Goal: Check status: Check status

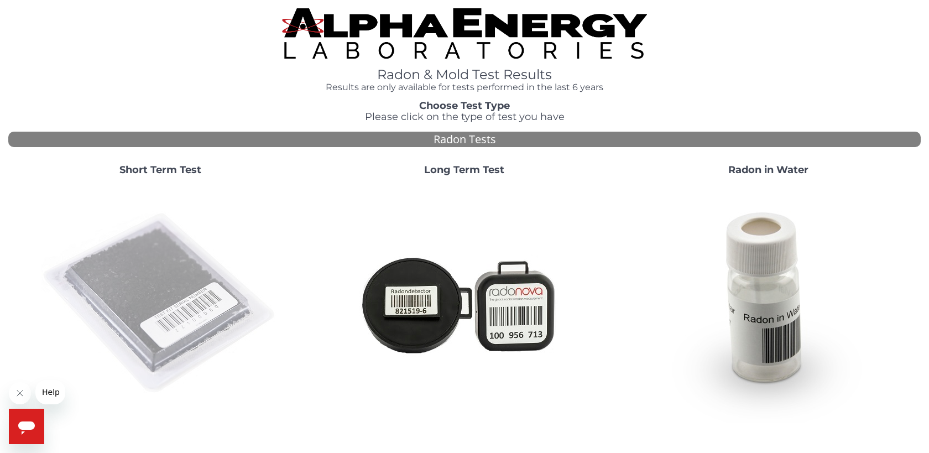
click at [187, 259] on img at bounding box center [160, 304] width 238 height 238
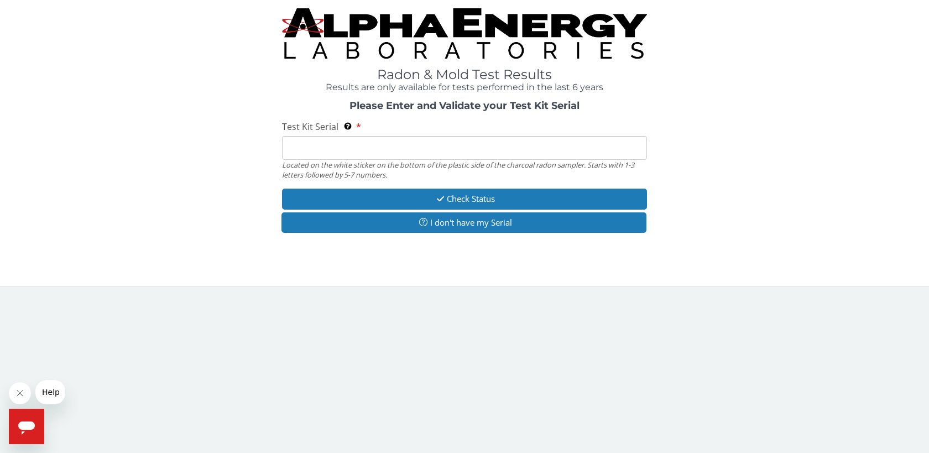
click at [314, 157] on input "Test Kit Serial Located on the white sticker on the bottom of the plastic side …" at bounding box center [464, 148] width 365 height 24
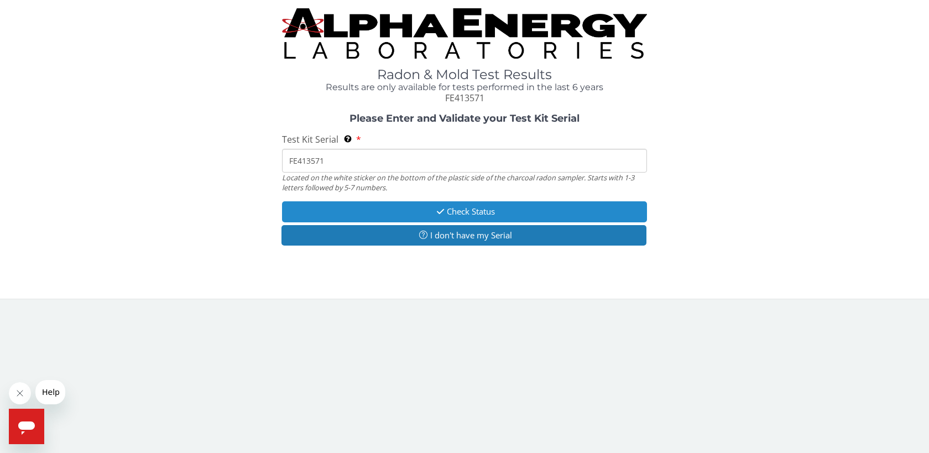
type input "FE413571"
click at [442, 217] on button "Check Status" at bounding box center [464, 211] width 365 height 20
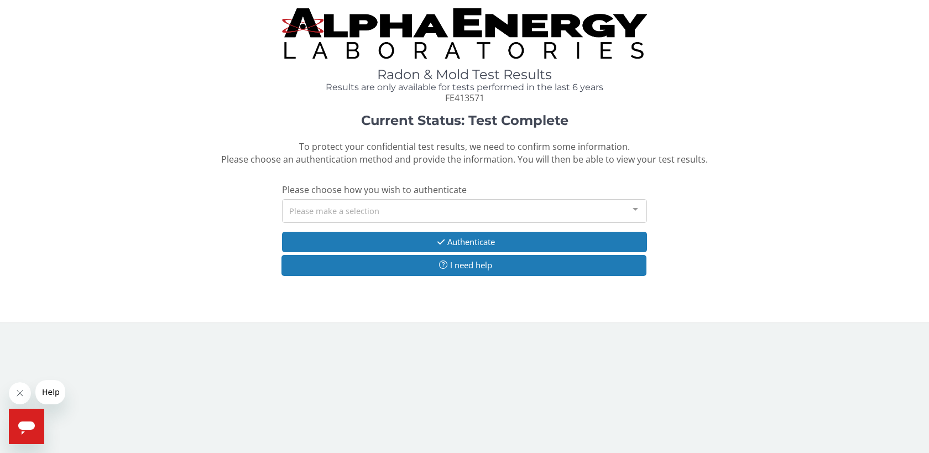
click at [332, 209] on div "Please make a selection" at bounding box center [464, 211] width 365 height 24
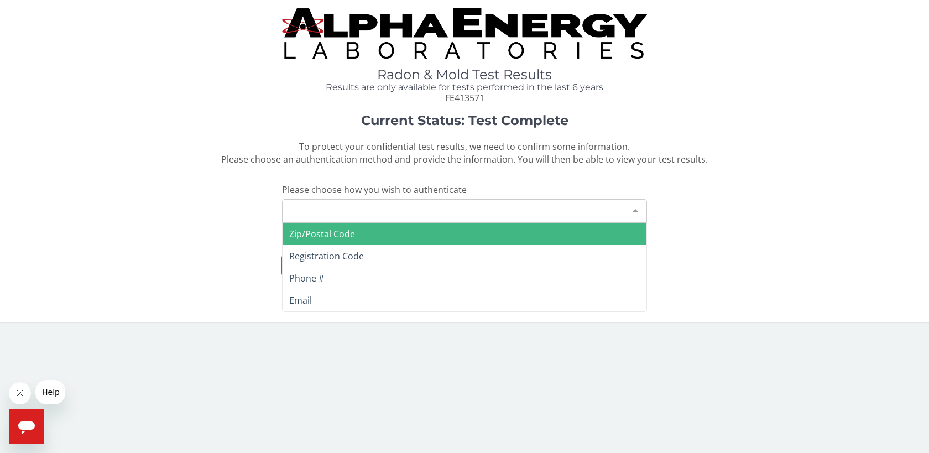
click at [333, 233] on span "Zip/Postal Code" at bounding box center [322, 234] width 66 height 12
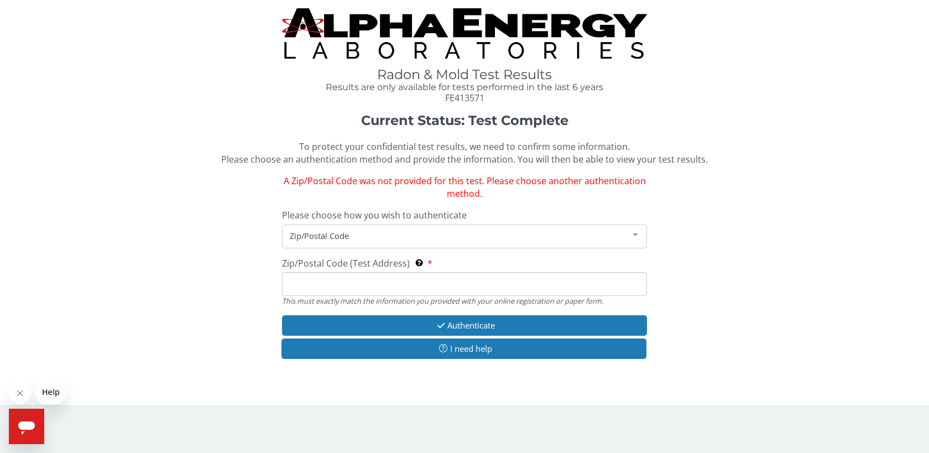
click at [319, 287] on input "Zip/Postal Code (Test Address) This must exactly match the information you prov…" at bounding box center [464, 284] width 365 height 24
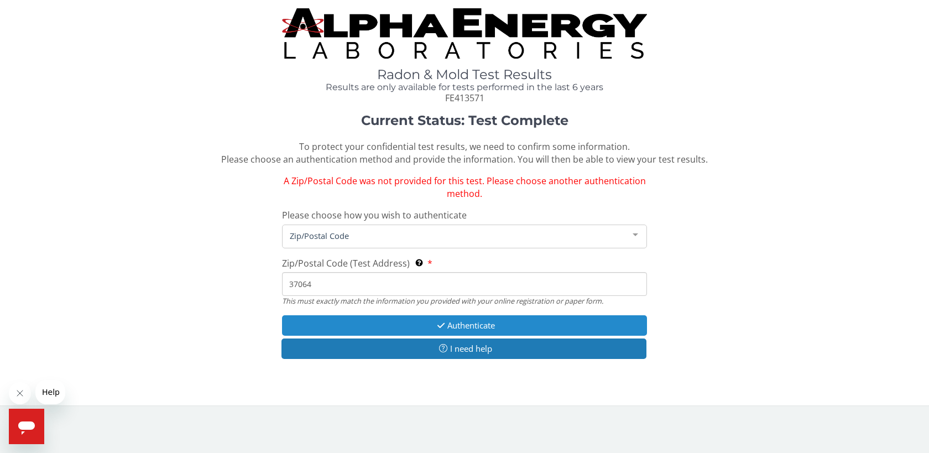
click at [399, 320] on button "Authenticate" at bounding box center [464, 325] width 365 height 20
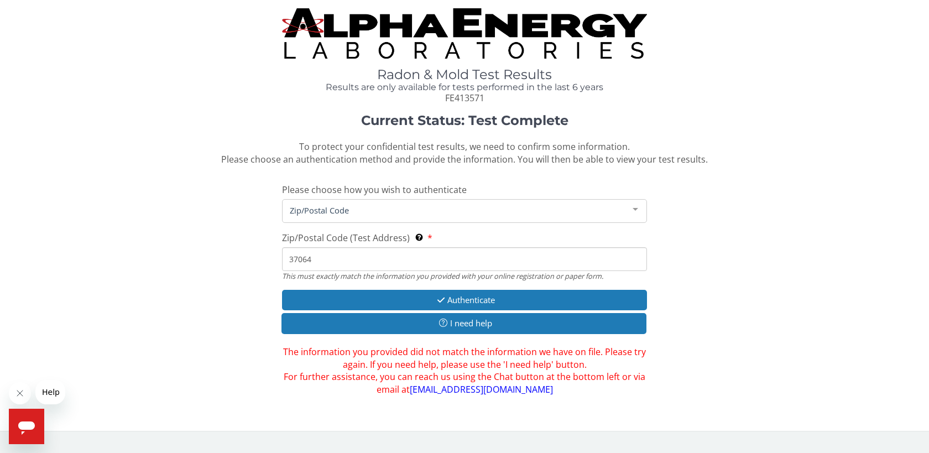
click at [139, 289] on div "Current Status: Test Complete To protect your confidential test results, we nee…" at bounding box center [464, 254] width 913 height 283
click at [335, 264] on input "37064" at bounding box center [464, 259] width 365 height 24
type input "3"
click at [335, 264] on input "Zip/Postal Code (Test Address) This must exactly match the information you prov…" at bounding box center [464, 259] width 365 height 24
click at [357, 212] on span "Zip/Postal Code" at bounding box center [455, 210] width 337 height 12
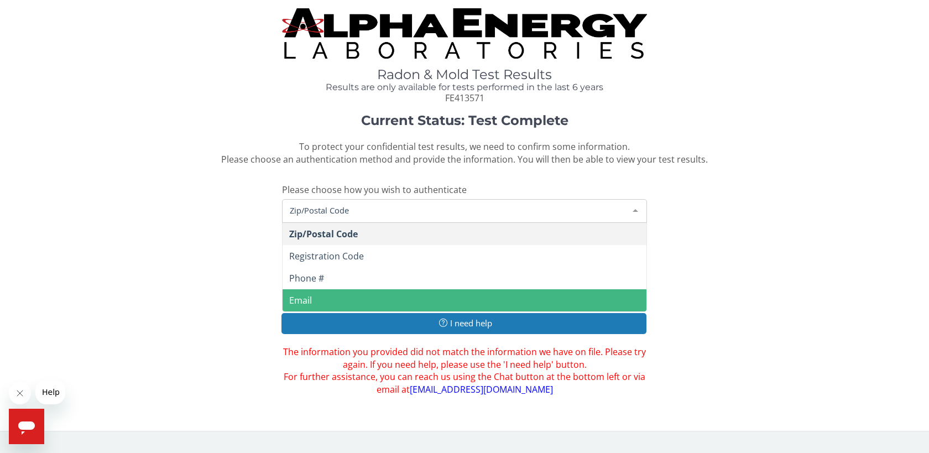
click at [339, 300] on span "Email" at bounding box center [465, 300] width 364 height 22
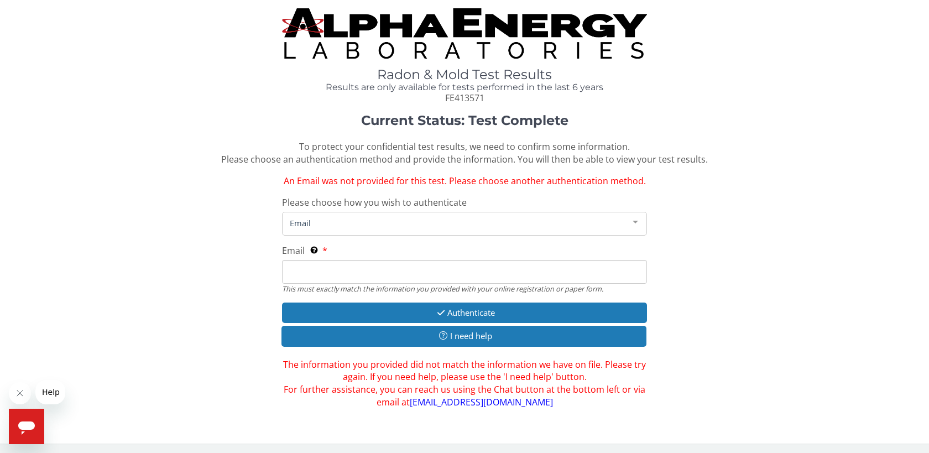
click at [298, 274] on input "Email This must exactly match the information you provided with your online reg…" at bounding box center [464, 272] width 365 height 24
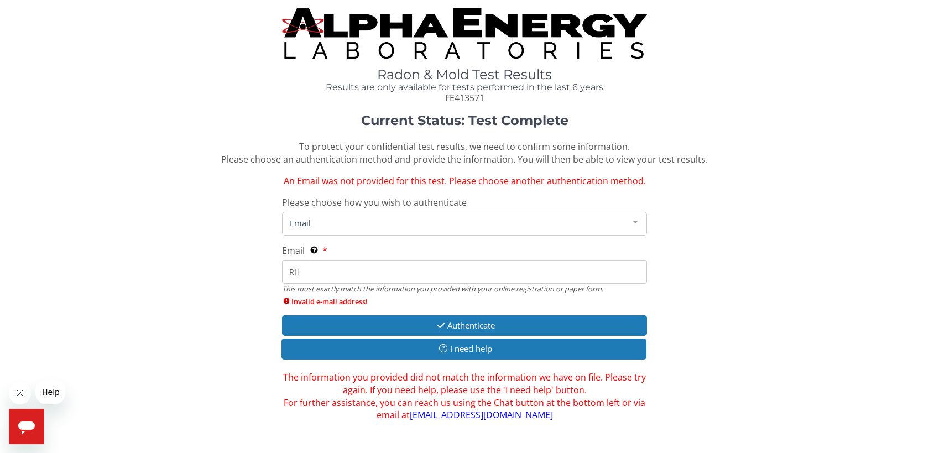
type input "R"
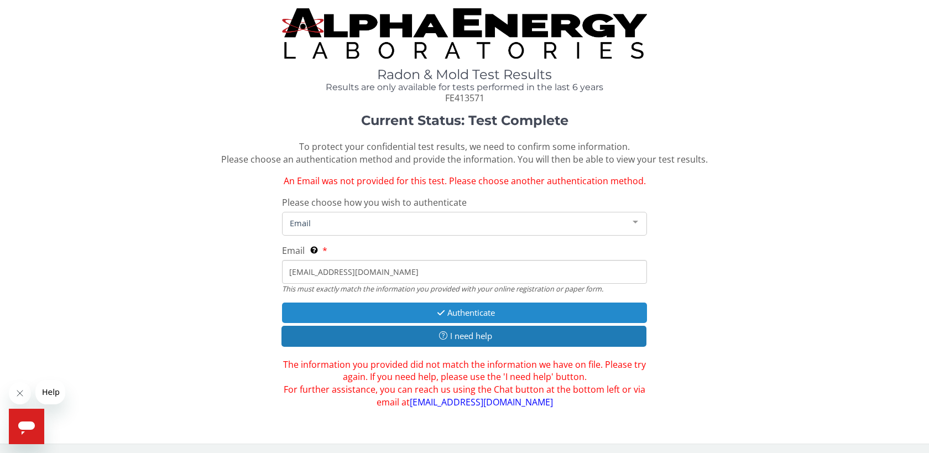
type input "[EMAIL_ADDRESS][DOMAIN_NAME]"
click at [303, 313] on button "Authenticate" at bounding box center [464, 313] width 365 height 20
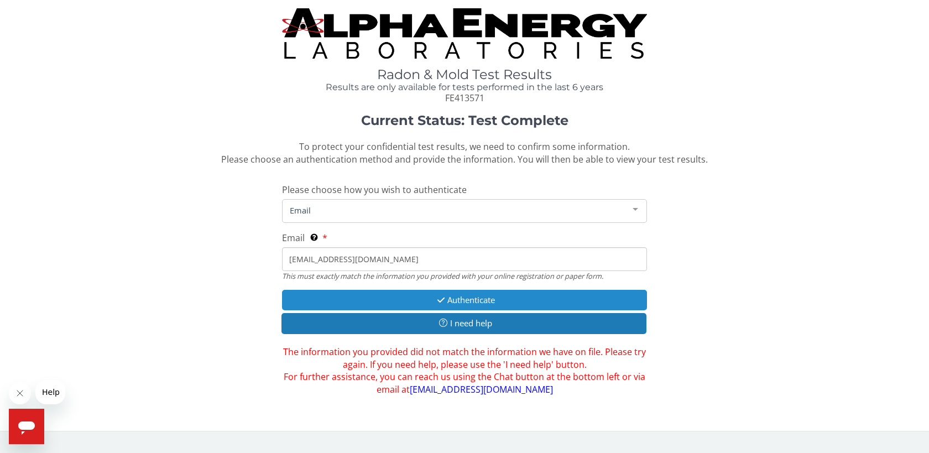
click at [459, 303] on button "Authenticate" at bounding box center [464, 300] width 365 height 20
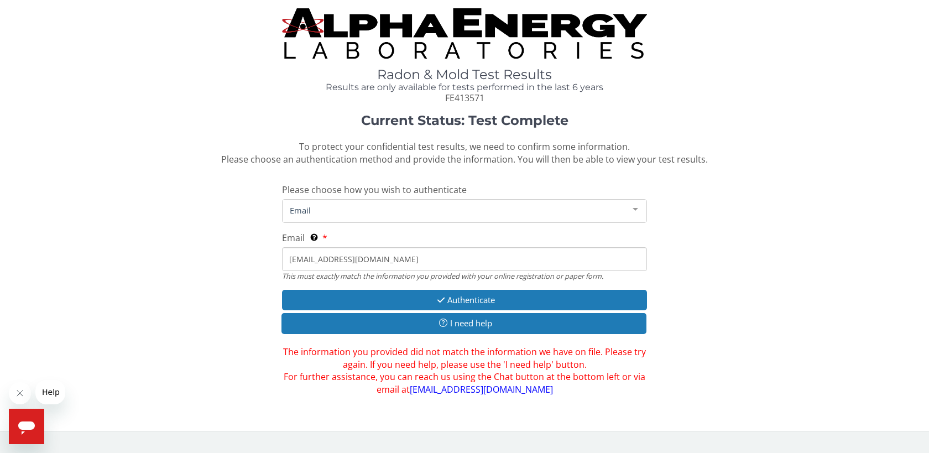
click at [301, 207] on span "Email" at bounding box center [455, 210] width 337 height 12
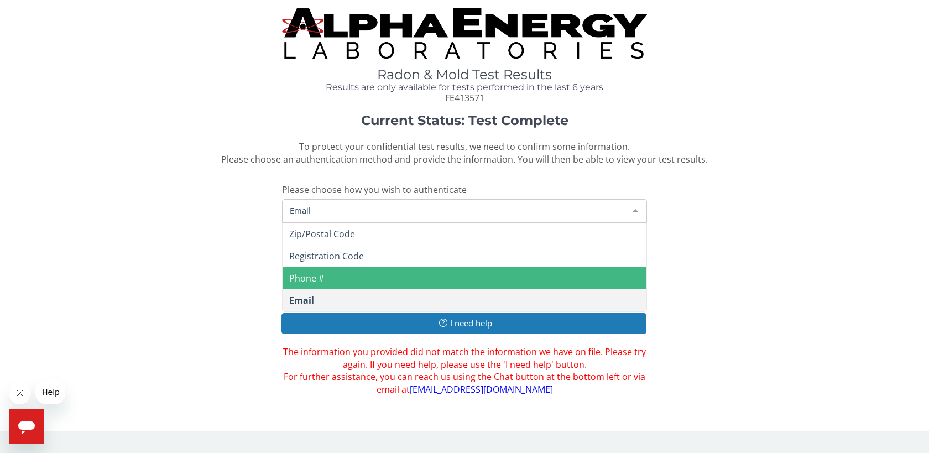
click at [336, 280] on span "Phone #" at bounding box center [465, 278] width 364 height 22
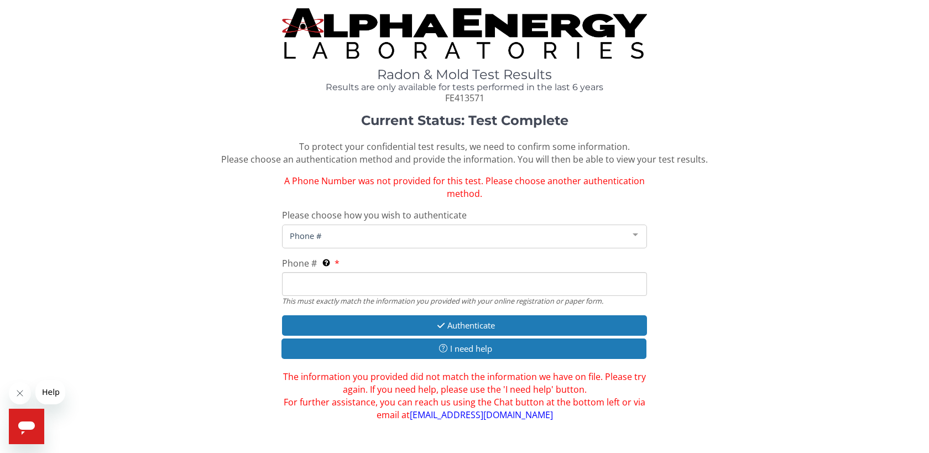
click at [319, 242] on div "Phone #" at bounding box center [464, 237] width 365 height 24
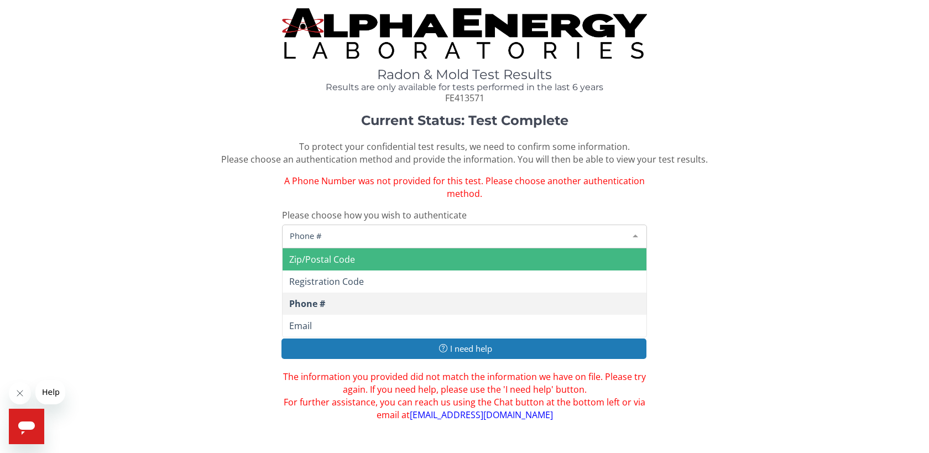
click at [335, 259] on span "Zip/Postal Code" at bounding box center [322, 259] width 66 height 12
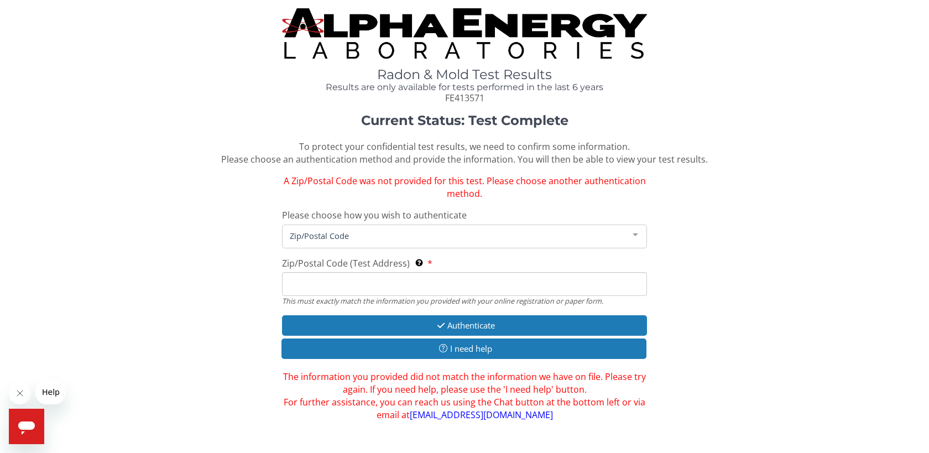
click at [405, 237] on span "Zip/Postal Code" at bounding box center [455, 236] width 337 height 12
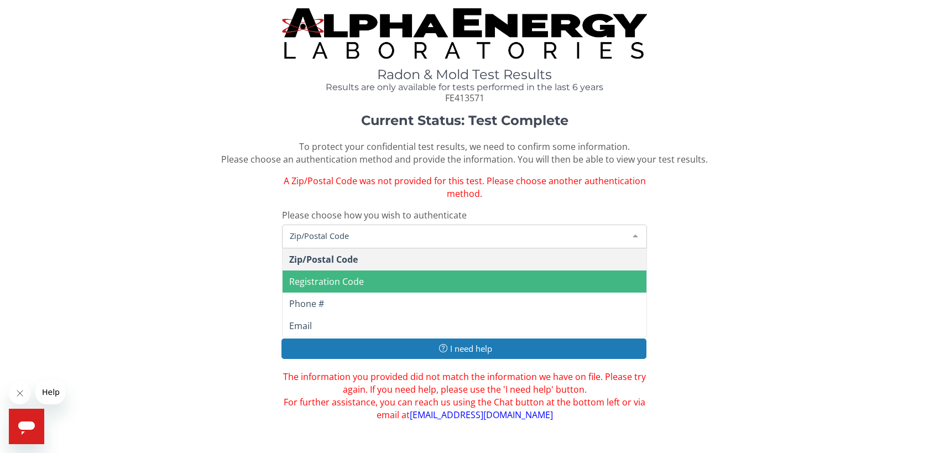
click at [394, 280] on span "Registration Code" at bounding box center [465, 281] width 364 height 22
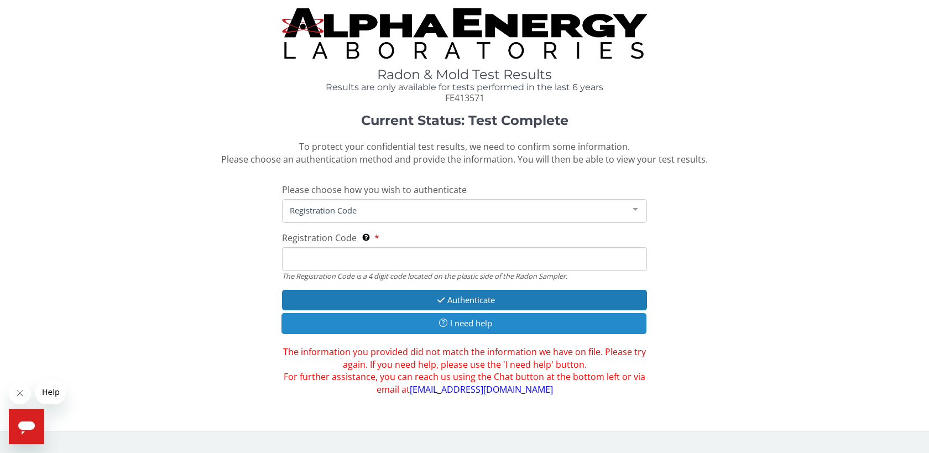
click at [435, 332] on button "I need help" at bounding box center [464, 323] width 365 height 20
